Goal: Download file/media

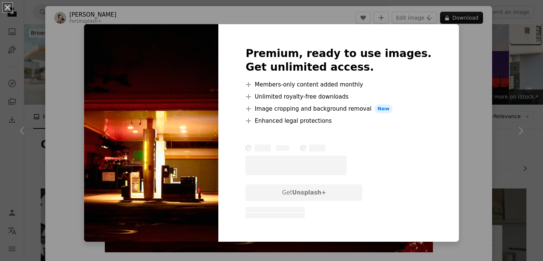
scroll to position [721, 0]
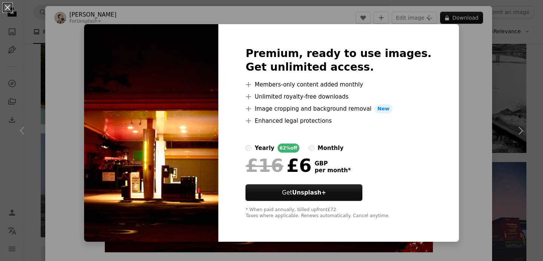
click at [538, 87] on div "An X shape Premium, ready to use images. Get unlimited access. A plus sign Memb…" at bounding box center [271, 130] width 543 height 261
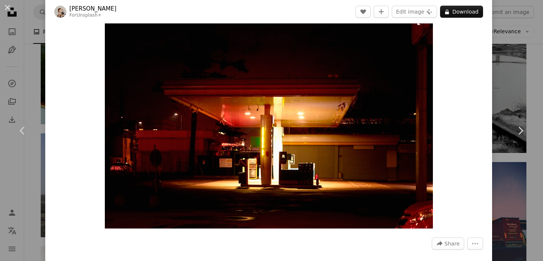
scroll to position [33, 0]
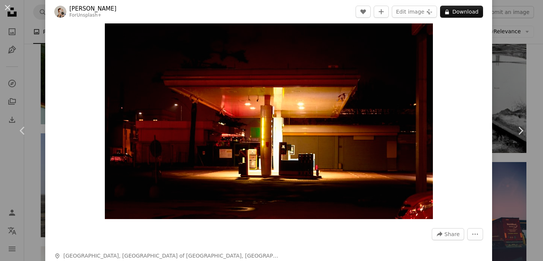
click at [30, 23] on div "An X shape Chevron left Chevron right [PERSON_NAME] For Unsplash+ A heart A plu…" at bounding box center [271, 130] width 543 height 261
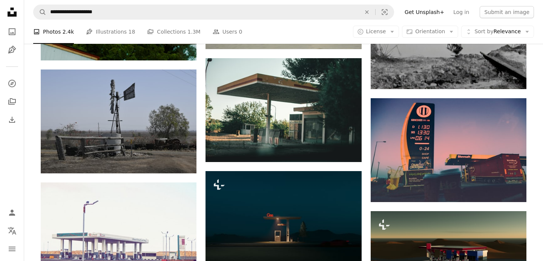
scroll to position [802, 0]
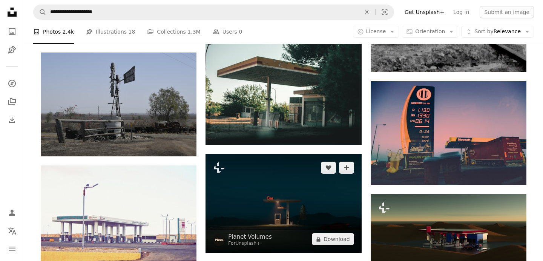
click at [288, 154] on img at bounding box center [284, 203] width 156 height 99
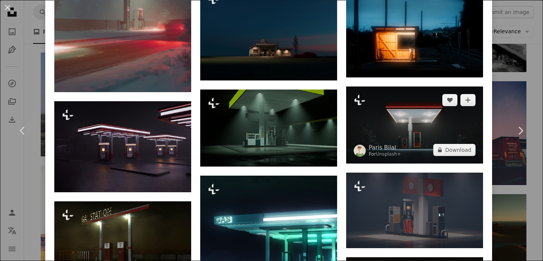
scroll to position [855, 0]
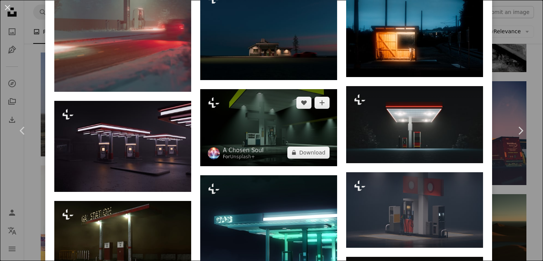
click at [269, 142] on img at bounding box center [268, 127] width 137 height 77
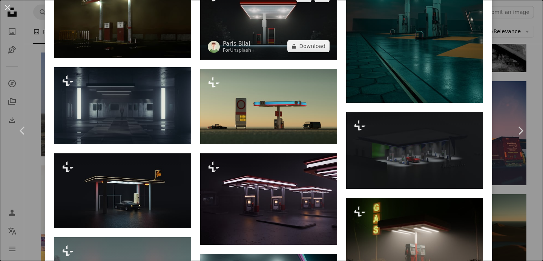
scroll to position [569, 0]
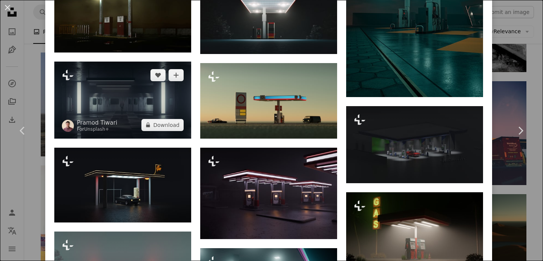
click at [134, 104] on img at bounding box center [122, 100] width 137 height 77
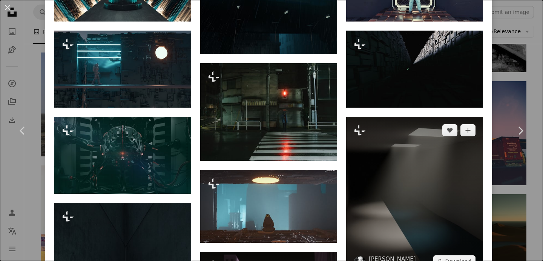
scroll to position [551, 0]
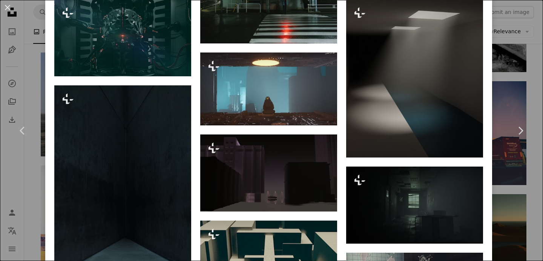
click at [506, 69] on div "An X shape Chevron left Chevron right [PERSON_NAME] For Unsplash+ A heart A plu…" at bounding box center [271, 130] width 543 height 261
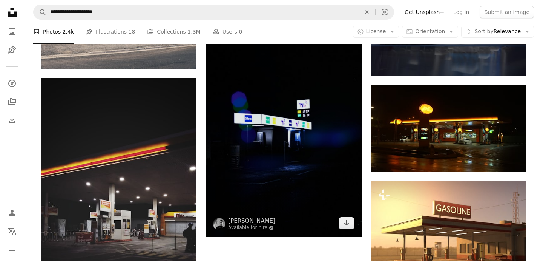
scroll to position [1909, 0]
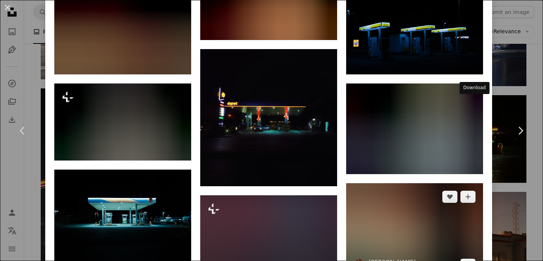
scroll to position [794, 0]
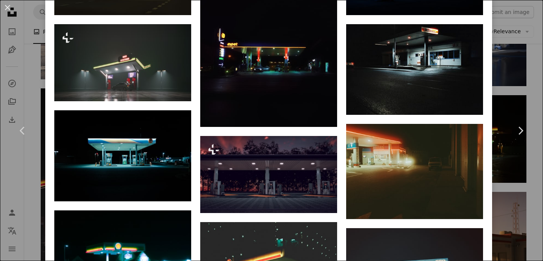
click at [508, 87] on div "An X shape Chevron left Chevron right [PERSON_NAME] Available for hire A checkm…" at bounding box center [271, 130] width 543 height 261
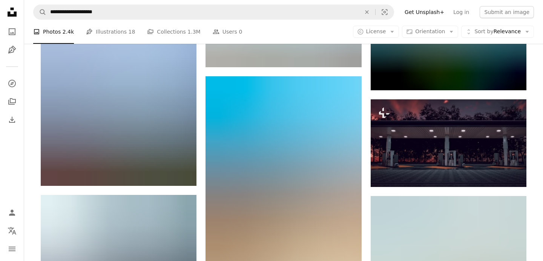
scroll to position [2463, 0]
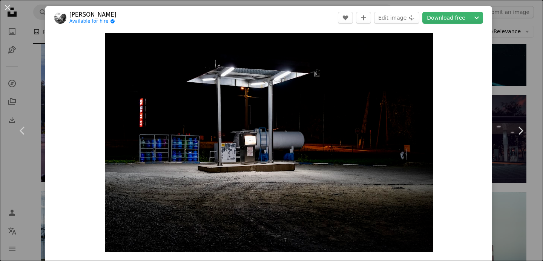
click at [35, 15] on div "An X shape Chevron left Chevron right [PERSON_NAME] Available for hire A checkm…" at bounding box center [271, 130] width 543 height 261
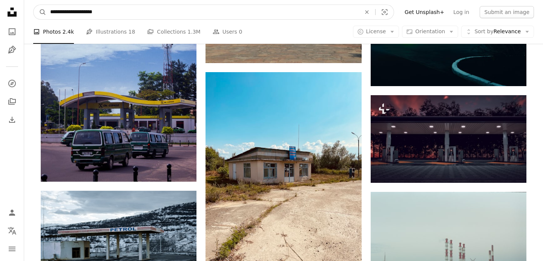
click at [114, 14] on input "**********" at bounding box center [202, 12] width 312 height 14
drag, startPoint x: 72, startPoint y: 12, endPoint x: 20, endPoint y: 14, distance: 52.1
type input "**********"
click at [34, 5] on button "A magnifying glass" at bounding box center [40, 12] width 13 height 14
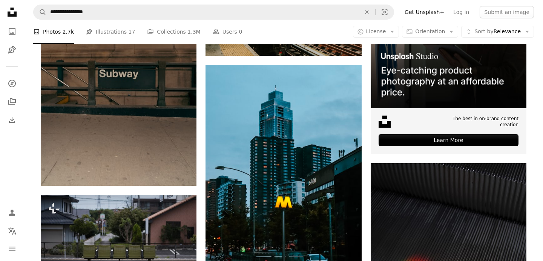
scroll to position [294, 0]
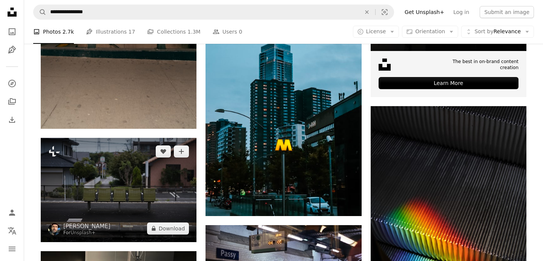
click at [139, 138] on img at bounding box center [119, 190] width 156 height 104
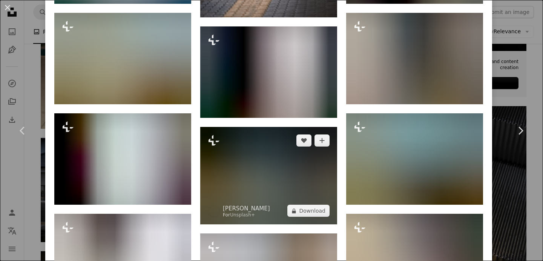
scroll to position [763, 0]
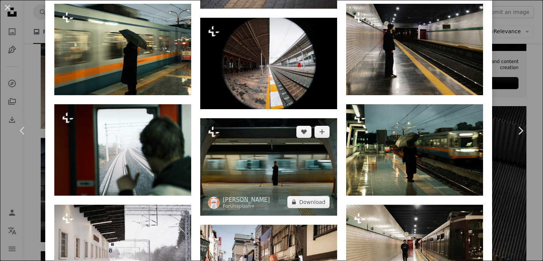
click at [272, 172] on img at bounding box center [268, 166] width 137 height 97
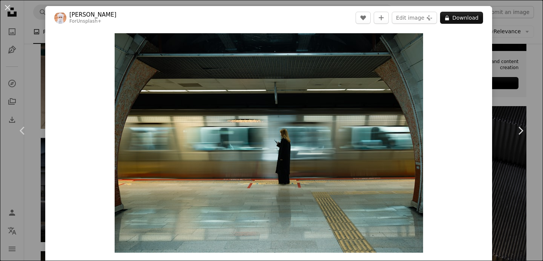
click at [510, 53] on div "An X shape Chevron left Chevron right Ahmed For Unsplash+ A heart A plus sign E…" at bounding box center [271, 130] width 543 height 261
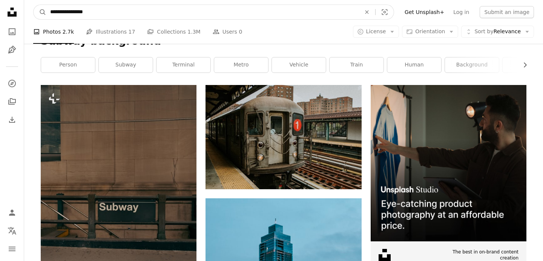
drag, startPoint x: 256, startPoint y: 14, endPoint x: 42, endPoint y: -5, distance: 214.4
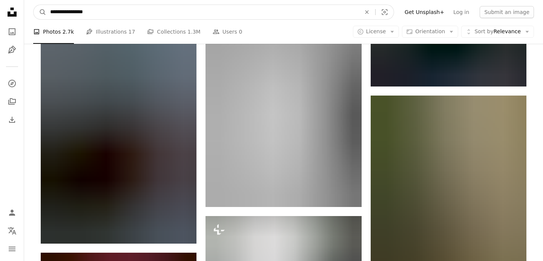
scroll to position [1267, 0]
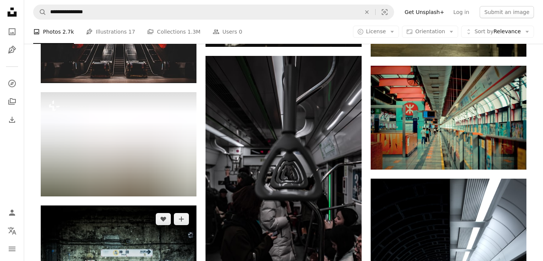
scroll to position [1129, 0]
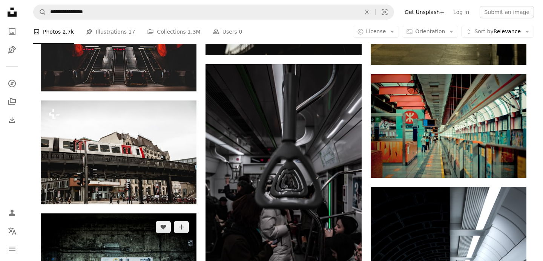
click at [108, 213] on img at bounding box center [119, 264] width 156 height 103
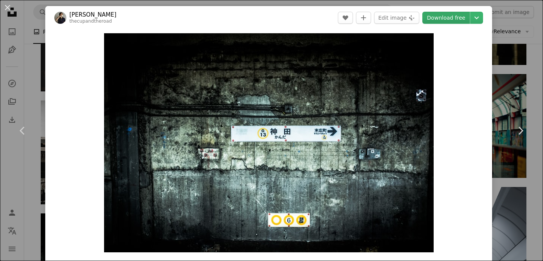
click at [464, 18] on link "Download free" at bounding box center [447, 18] width 48 height 12
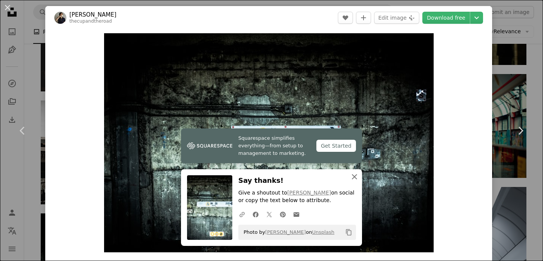
click at [354, 174] on icon "An X shape" at bounding box center [354, 176] width 9 height 9
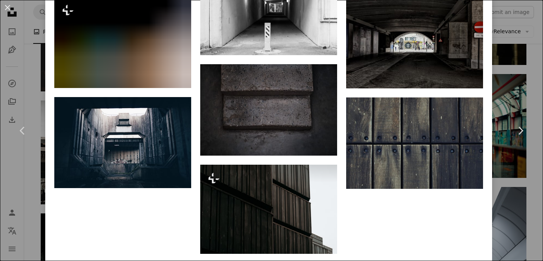
scroll to position [1905, 0]
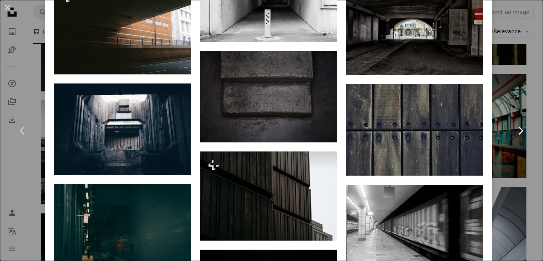
click at [510, 103] on link "Chevron right" at bounding box center [520, 130] width 45 height 72
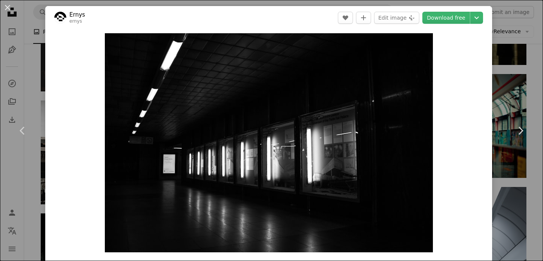
click at [37, 9] on div "An X shape Chevron left Chevron right Ernys ernys A heart A plus sign Edit imag…" at bounding box center [271, 130] width 543 height 261
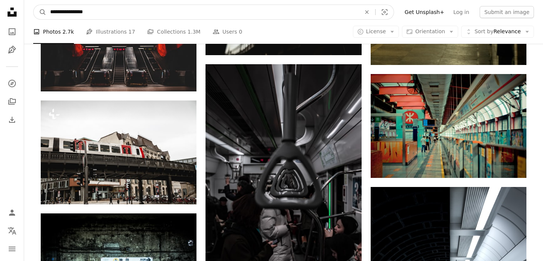
drag, startPoint x: 70, startPoint y: 11, endPoint x: 134, endPoint y: 12, distance: 64.2
click at [134, 12] on input "**********" at bounding box center [202, 12] width 312 height 14
type input "**********"
click at [34, 5] on button "A magnifying glass" at bounding box center [40, 12] width 13 height 14
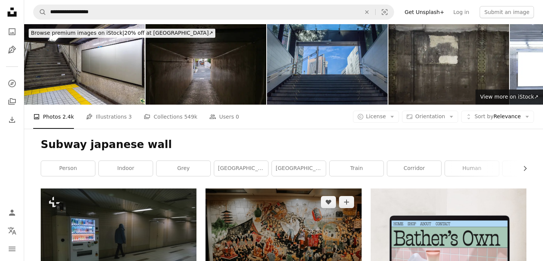
click at [253, 188] on img at bounding box center [284, 240] width 156 height 104
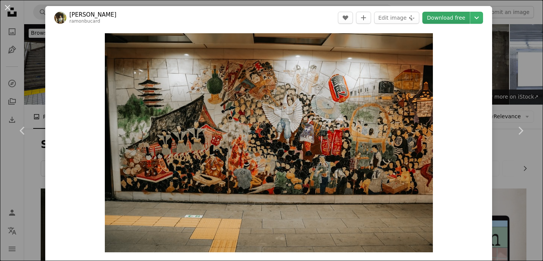
click at [464, 15] on link "Download free" at bounding box center [447, 18] width 48 height 12
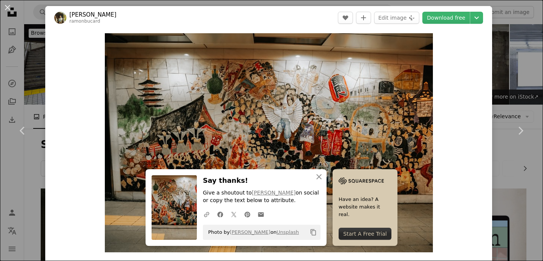
click at [521, 68] on div "An X shape Chevron left Chevron right An X shape Close Say thanks! Give a shout…" at bounding box center [271, 130] width 543 height 261
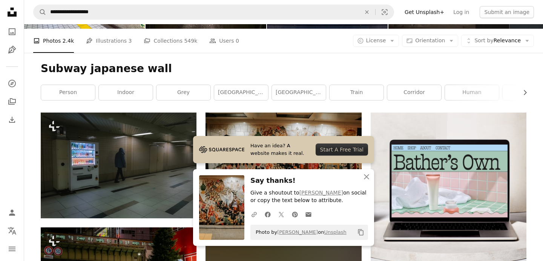
scroll to position [114, 0]
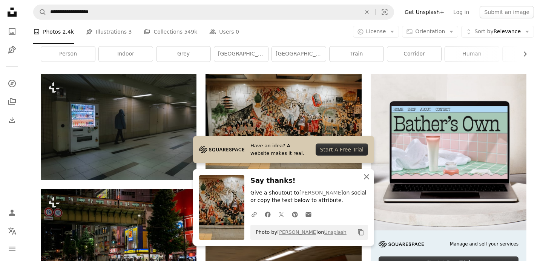
click at [371, 179] on icon "An X shape" at bounding box center [366, 176] width 9 height 9
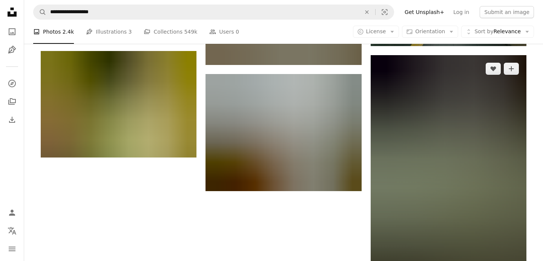
scroll to position [1054, 0]
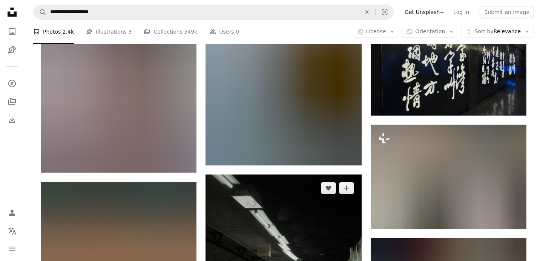
scroll to position [5738, 0]
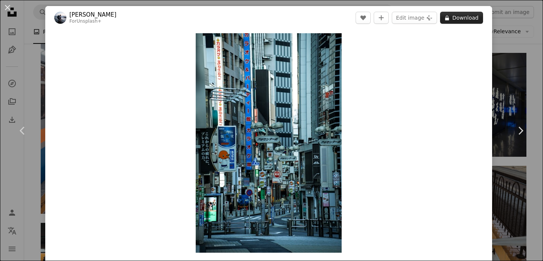
click at [450, 17] on icon "A lock" at bounding box center [448, 18] width 6 height 6
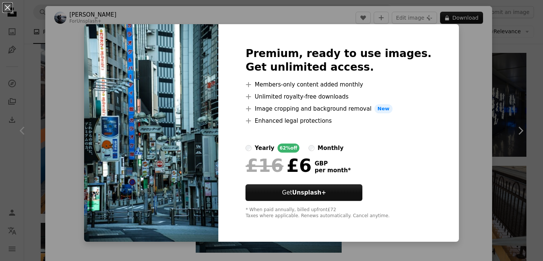
click at [457, 22] on div "An X shape Premium, ready to use images. Get unlimited access. A plus sign Memb…" at bounding box center [271, 130] width 543 height 261
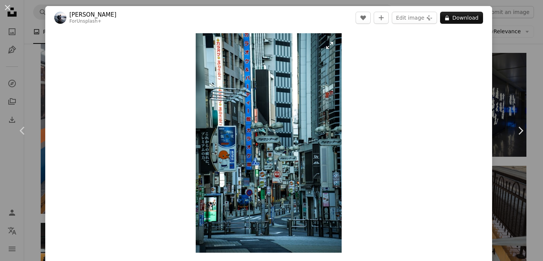
click at [252, 141] on img "Zoom in on this image" at bounding box center [269, 142] width 146 height 219
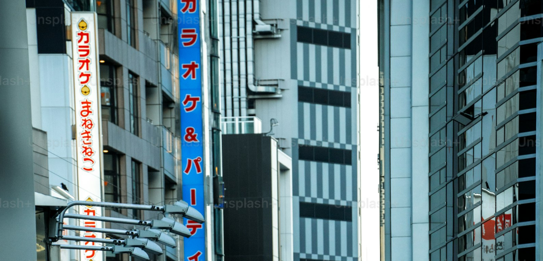
scroll to position [278, 0]
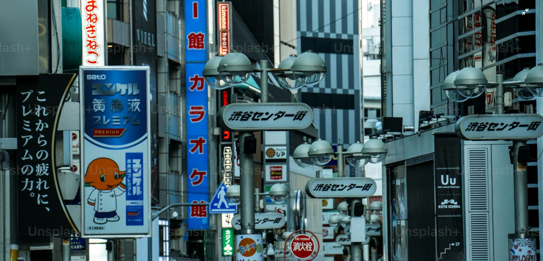
click at [318, 91] on img "Zoom out on this image" at bounding box center [272, 130] width 544 height 816
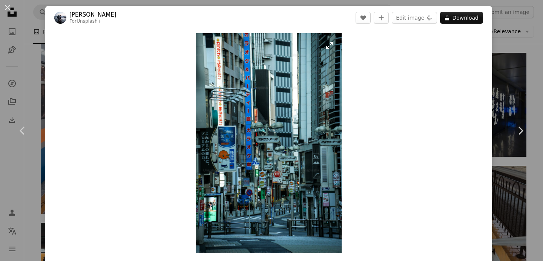
click at [339, 43] on img "Zoom in on this image" at bounding box center [269, 142] width 146 height 219
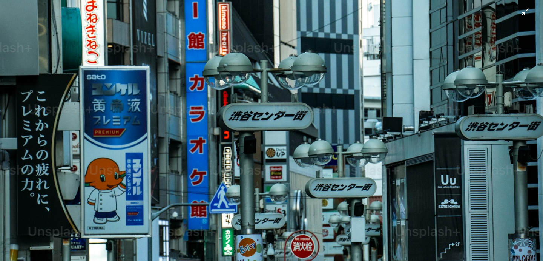
click at [445, 28] on img "Zoom out on this image" at bounding box center [272, 130] width 544 height 816
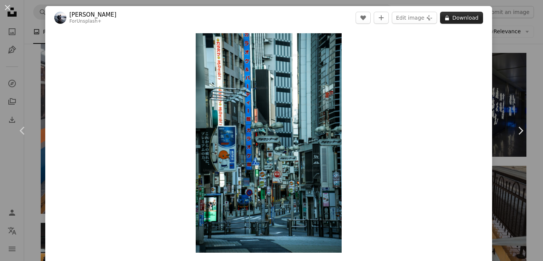
click at [463, 18] on button "A lock Download" at bounding box center [461, 18] width 43 height 12
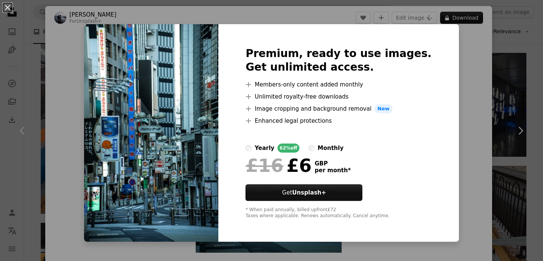
click at [462, 60] on div "An X shape Premium, ready to use images. Get unlimited access. A plus sign Memb…" at bounding box center [271, 130] width 543 height 261
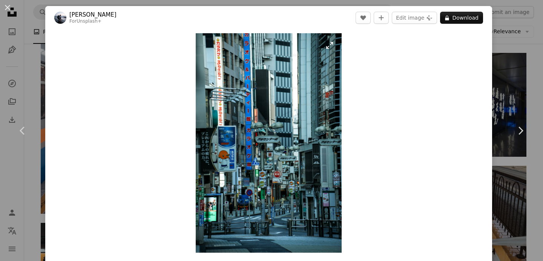
click at [340, 46] on img "Zoom in on this image" at bounding box center [269, 142] width 146 height 219
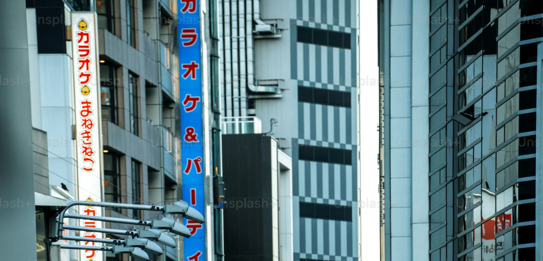
scroll to position [278, 0]
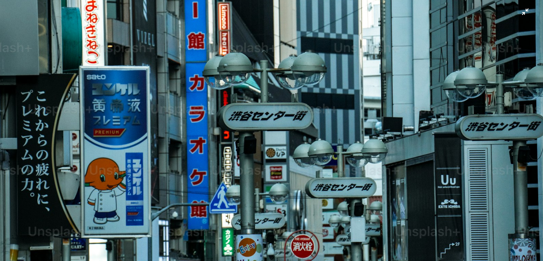
click at [314, 58] on img "Zoom out on this image" at bounding box center [272, 130] width 544 height 816
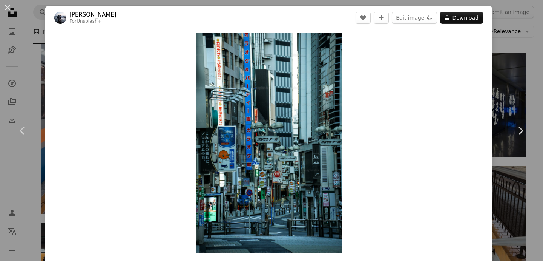
click at [508, 93] on div "An X shape Chevron left Chevron right [PERSON_NAME] For Unsplash+ A heart A plu…" at bounding box center [271, 130] width 543 height 261
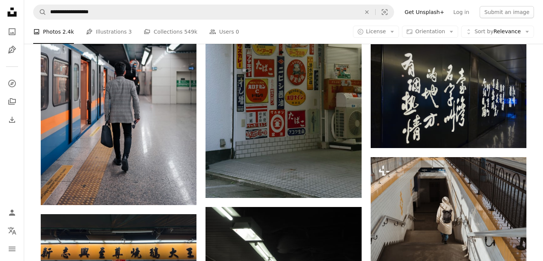
scroll to position [5747, 0]
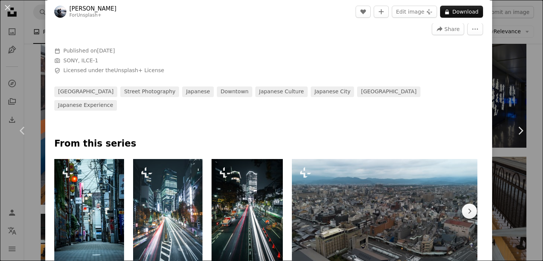
scroll to position [292, 0]
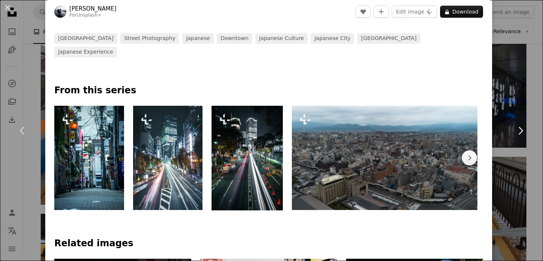
click at [75, 163] on img at bounding box center [89, 158] width 70 height 105
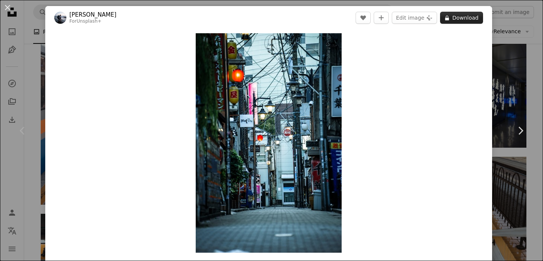
click at [463, 19] on button "A lock Download" at bounding box center [461, 18] width 43 height 12
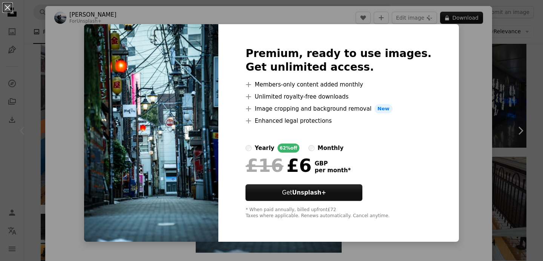
click at [458, 55] on div "An X shape Premium, ready to use images. Get unlimited access. A plus sign Memb…" at bounding box center [271, 130] width 543 height 261
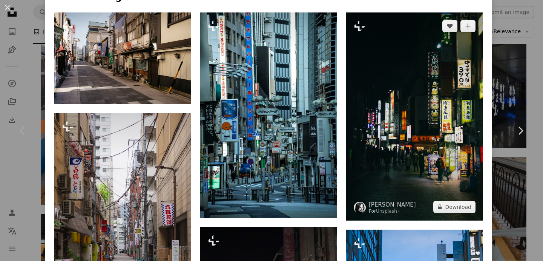
scroll to position [538, 0]
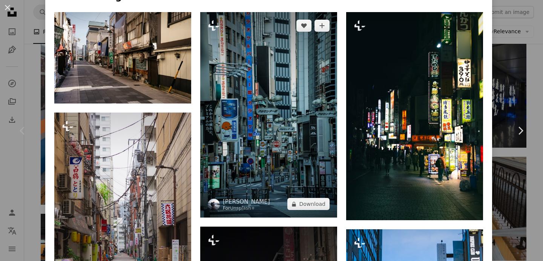
click at [282, 139] on img at bounding box center [268, 115] width 137 height 206
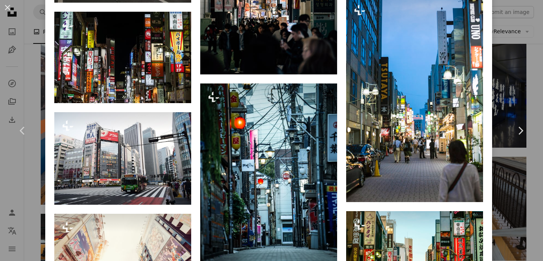
scroll to position [808, 0]
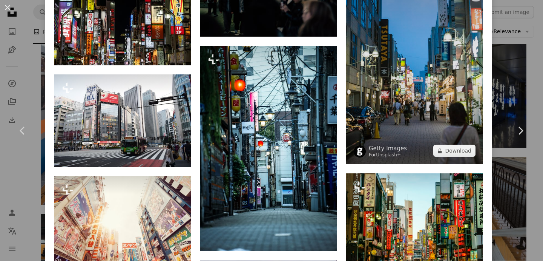
click at [403, 88] on img at bounding box center [414, 62] width 137 height 206
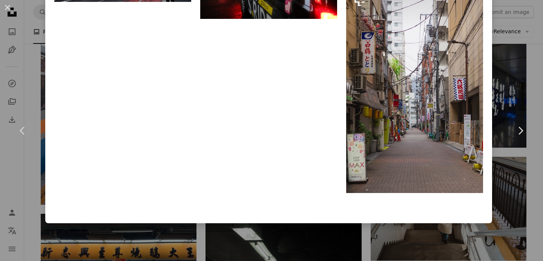
scroll to position [1235, 0]
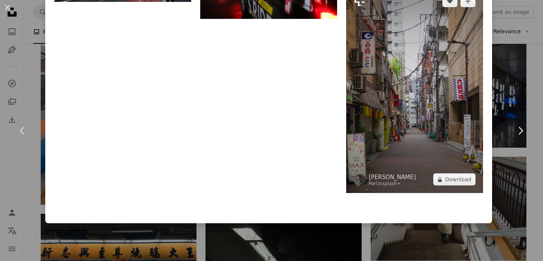
click at [401, 110] on img at bounding box center [414, 91] width 137 height 206
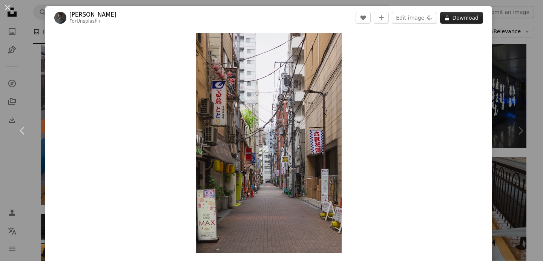
click at [449, 19] on icon at bounding box center [448, 17] width 4 height 5
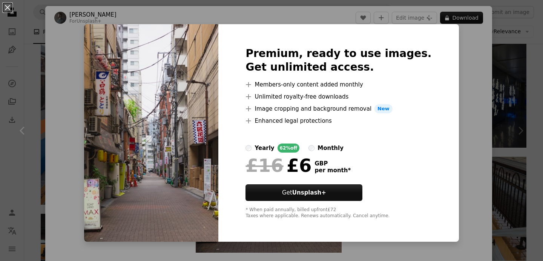
click at [446, 47] on div "An X shape Premium, ready to use images. Get unlimited access. A plus sign Memb…" at bounding box center [271, 130] width 543 height 261
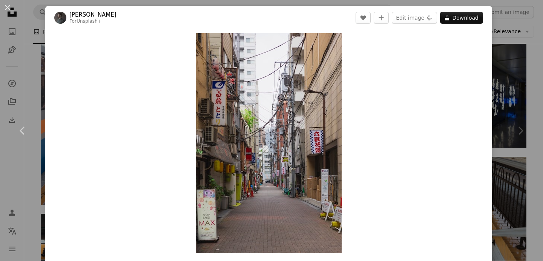
click at [504, 43] on div "An X shape Chevron left Chevron right [PERSON_NAME] For Unsplash+ A heart A plu…" at bounding box center [271, 130] width 543 height 261
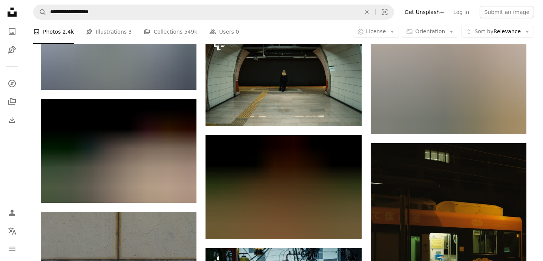
scroll to position [7636, 0]
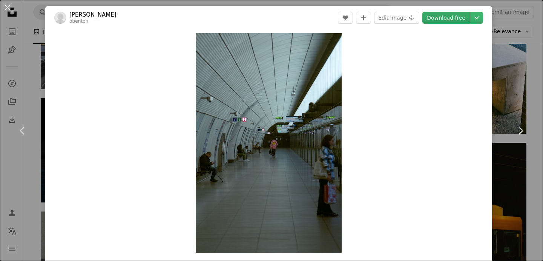
click at [444, 18] on link "Download free" at bounding box center [447, 18] width 48 height 12
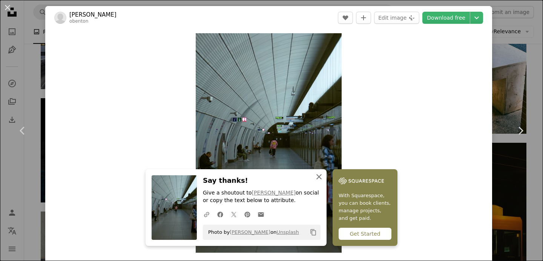
click at [324, 177] on icon "An X shape" at bounding box center [319, 176] width 9 height 9
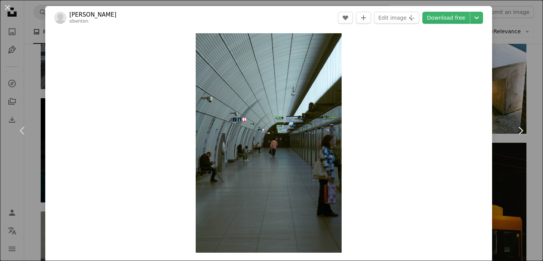
click at [370, 110] on div "Zoom in" at bounding box center [268, 142] width 447 height 227
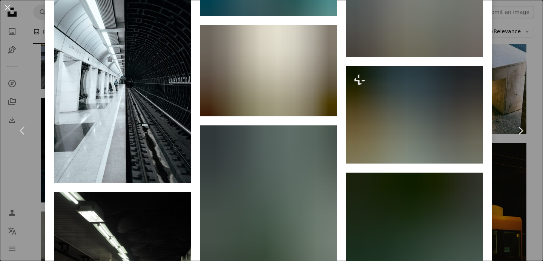
scroll to position [1196, 0]
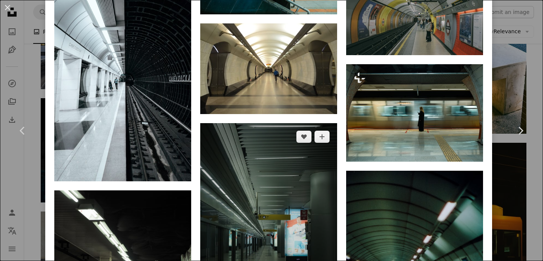
click at [251, 123] on img at bounding box center [268, 226] width 137 height 206
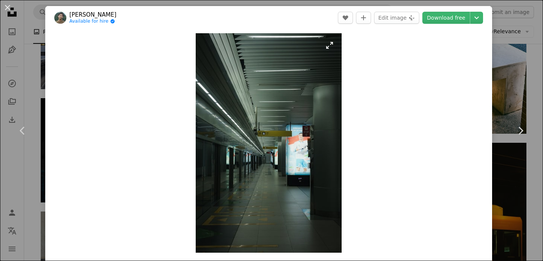
click at [441, 18] on link "Download free" at bounding box center [447, 18] width 48 height 12
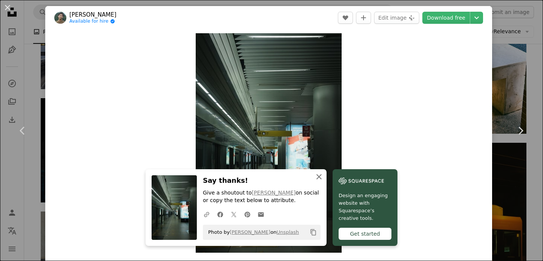
click at [322, 175] on icon "button" at bounding box center [319, 176] width 5 height 5
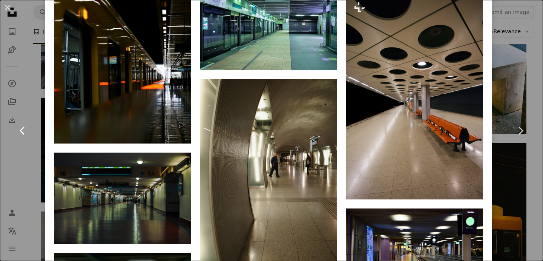
scroll to position [1263, 0]
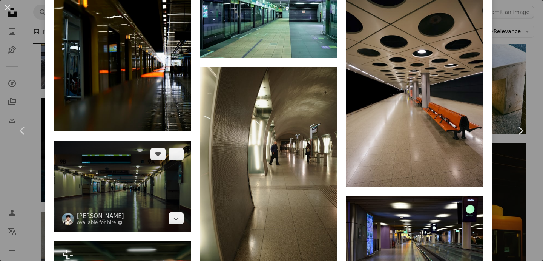
click at [154, 140] on img at bounding box center [122, 185] width 137 height 91
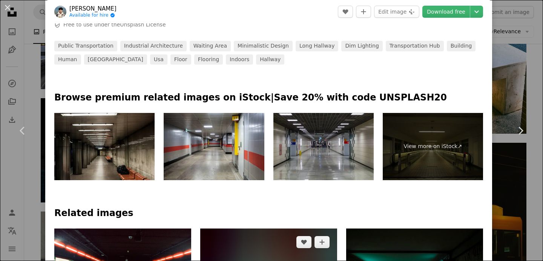
scroll to position [396, 0]
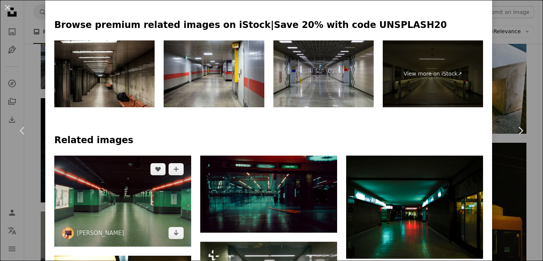
click at [127, 155] on img at bounding box center [122, 200] width 137 height 91
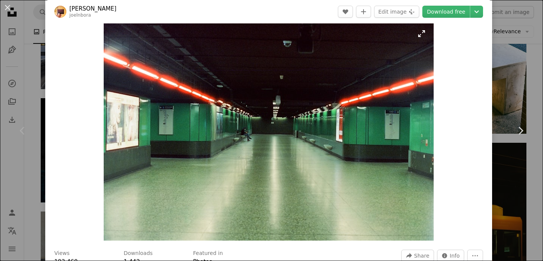
scroll to position [17, 0]
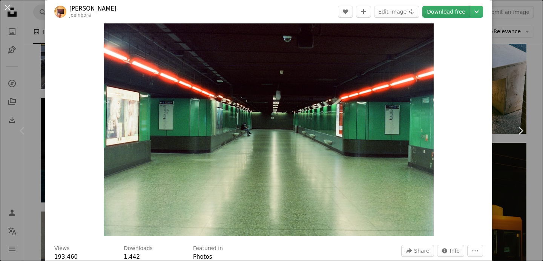
click at [454, 6] on link "Download free" at bounding box center [447, 12] width 48 height 12
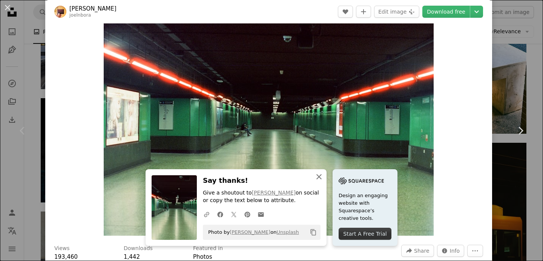
click at [324, 180] on icon "An X shape" at bounding box center [319, 176] width 9 height 9
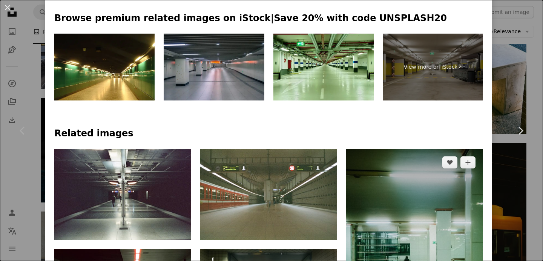
scroll to position [396, 0]
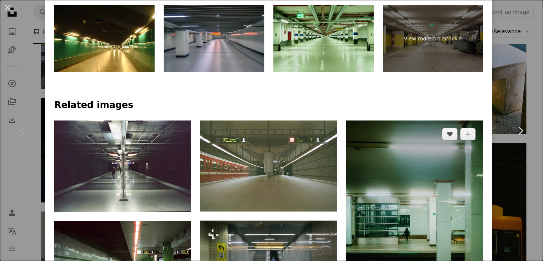
click at [402, 138] on img at bounding box center [414, 223] width 137 height 206
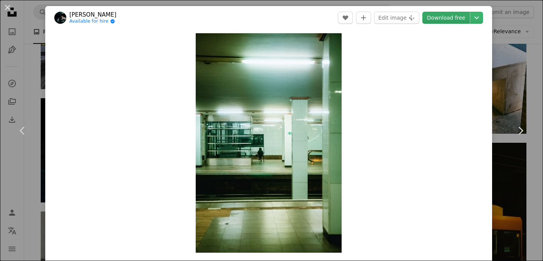
click at [445, 20] on link "Download free" at bounding box center [447, 18] width 48 height 12
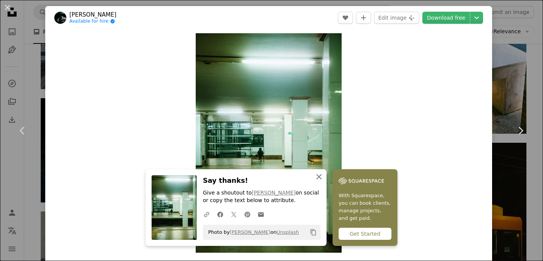
click at [324, 179] on icon "An X shape" at bounding box center [319, 176] width 9 height 9
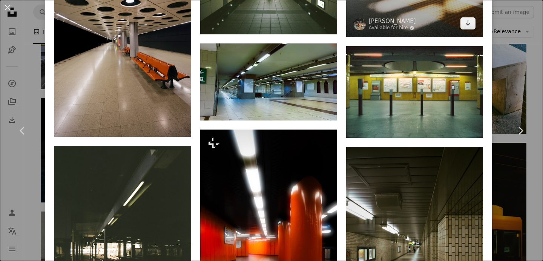
scroll to position [977, 0]
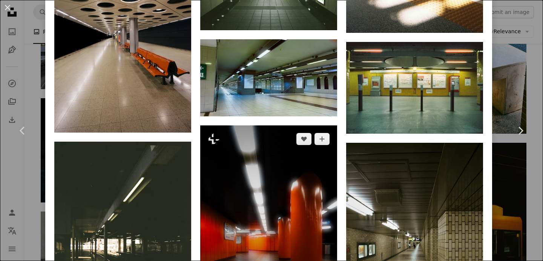
click at [308, 132] on img at bounding box center [268, 210] width 137 height 171
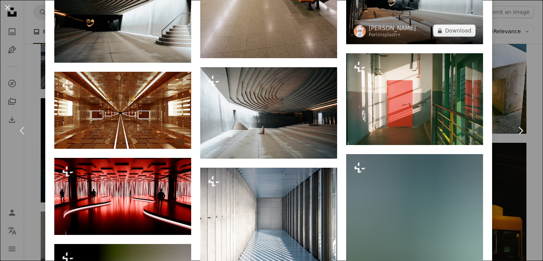
scroll to position [707, 0]
